Goal: Task Accomplishment & Management: Manage account settings

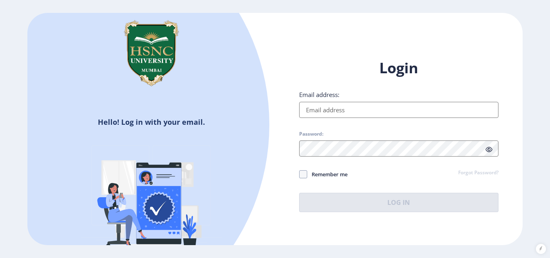
type input "[EMAIL_ADDRESS][DOMAIN_NAME]"
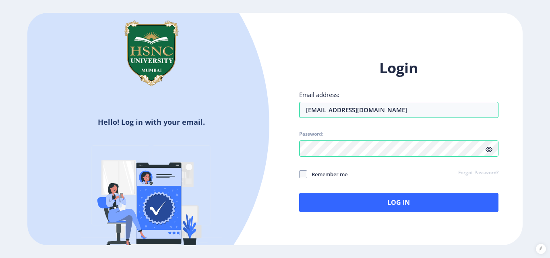
click at [490, 151] on icon at bounding box center [489, 150] width 7 height 6
click at [302, 176] on span at bounding box center [303, 174] width 8 height 8
click at [300, 175] on input "Remember me" at bounding box center [299, 174] width 0 height 0
checkbox input "true"
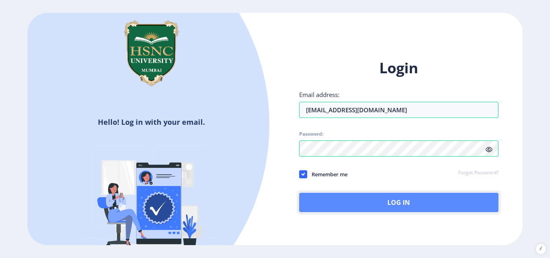
click at [330, 206] on button "Log In" at bounding box center [398, 202] width 199 height 19
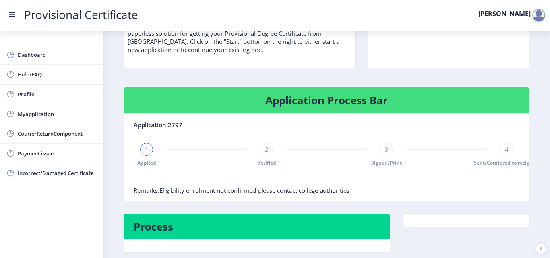
scroll to position [111, 0]
